Goal: Task Accomplishment & Management: Use online tool/utility

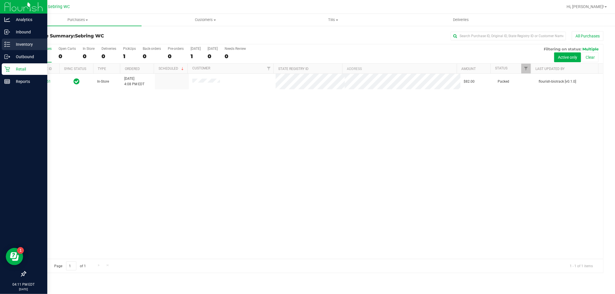
click at [5, 46] on icon at bounding box center [5, 46] width 1 height 1
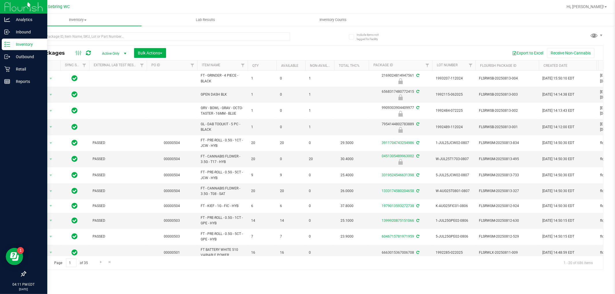
click at [78, 29] on div at bounding box center [169, 36] width 289 height 18
click at [80, 34] on input "text" at bounding box center [157, 36] width 265 height 9
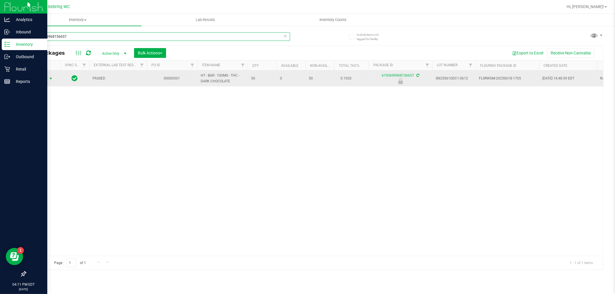
type input "6193699968156657"
click at [53, 77] on span "select" at bounding box center [50, 78] width 5 height 5
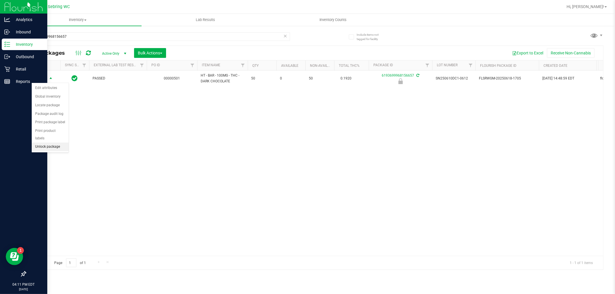
click at [58, 148] on li "Unlock package" at bounding box center [50, 147] width 37 height 9
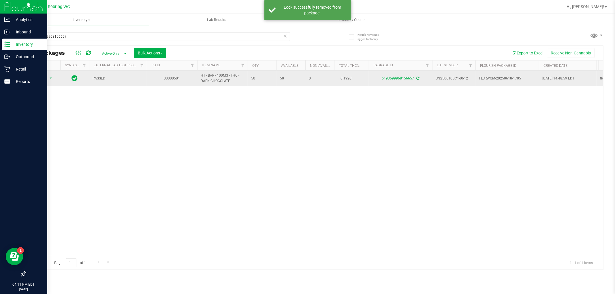
click at [40, 77] on span "Action" at bounding box center [39, 78] width 16 height 8
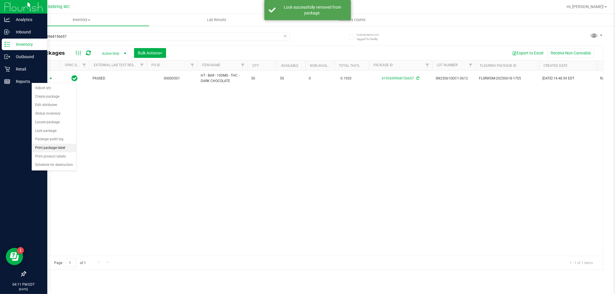
click at [53, 146] on li "Print package label" at bounding box center [54, 148] width 45 height 9
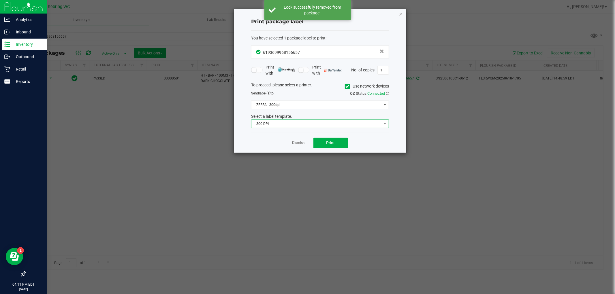
click at [261, 123] on span "300 DPI" at bounding box center [316, 124] width 130 height 8
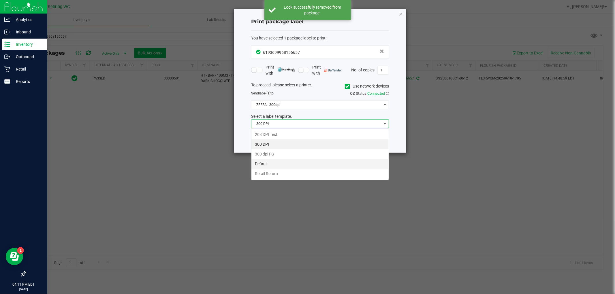
scroll to position [9, 137]
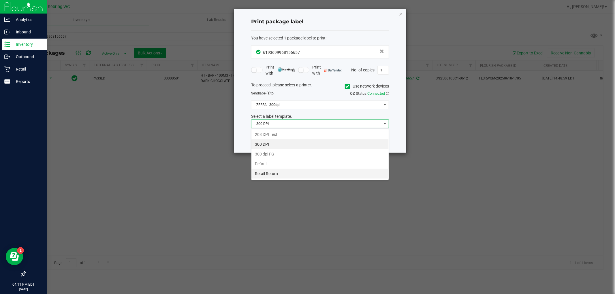
click at [276, 177] on li "Retail Return" at bounding box center [319, 174] width 137 height 10
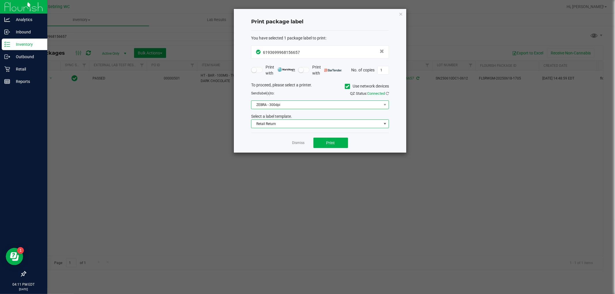
click at [292, 103] on span "ZEBRA - 300dpi" at bounding box center [316, 105] width 130 height 8
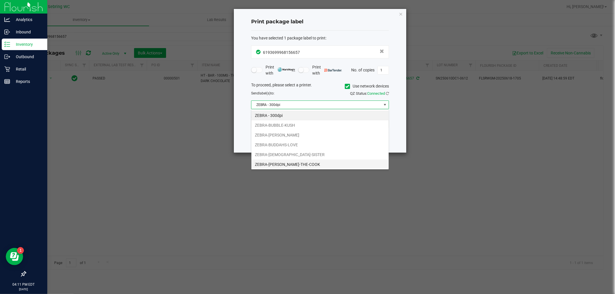
click at [296, 165] on li "ZEBRA-[PERSON_NAME]-THE-COOK" at bounding box center [319, 165] width 137 height 10
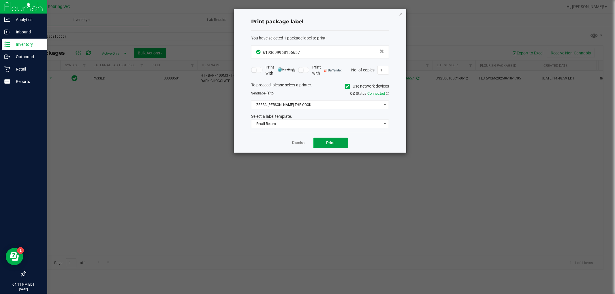
click at [323, 144] on button "Print" at bounding box center [330, 143] width 35 height 10
click at [303, 142] on link "Dismiss" at bounding box center [298, 143] width 12 height 5
